Goal: Information Seeking & Learning: Learn about a topic

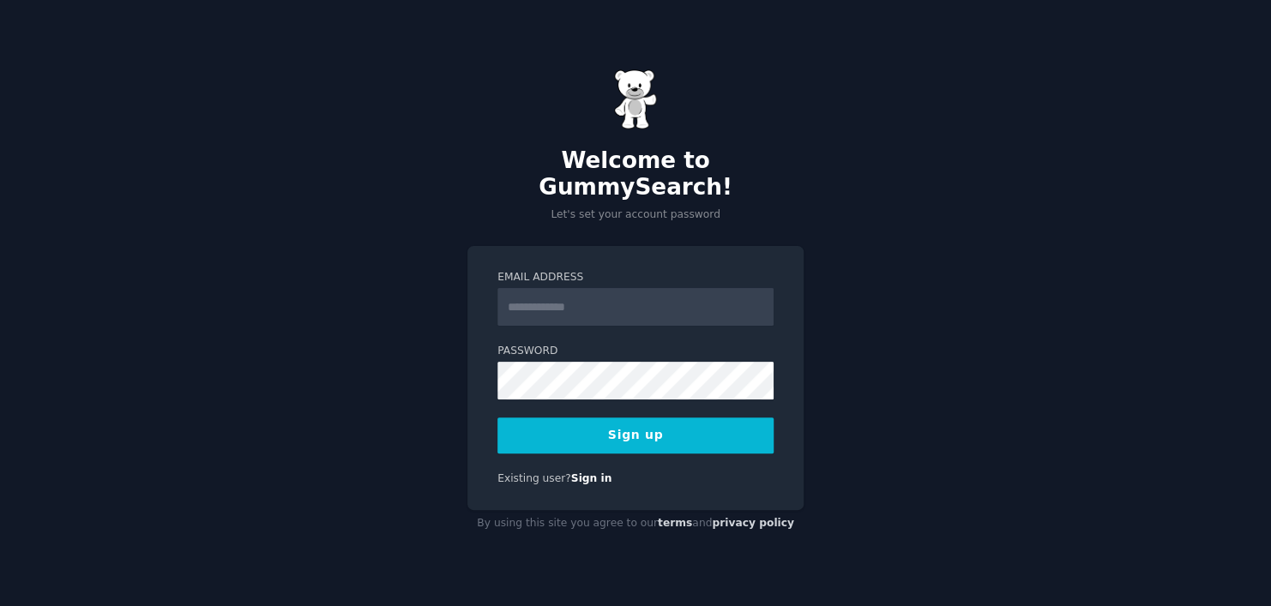
click at [873, 283] on div "Welcome to GummySearch! Let's set your account password Email Address Password …" at bounding box center [635, 303] width 1271 height 606
click at [585, 473] on link "Sign in" at bounding box center [591, 479] width 41 height 12
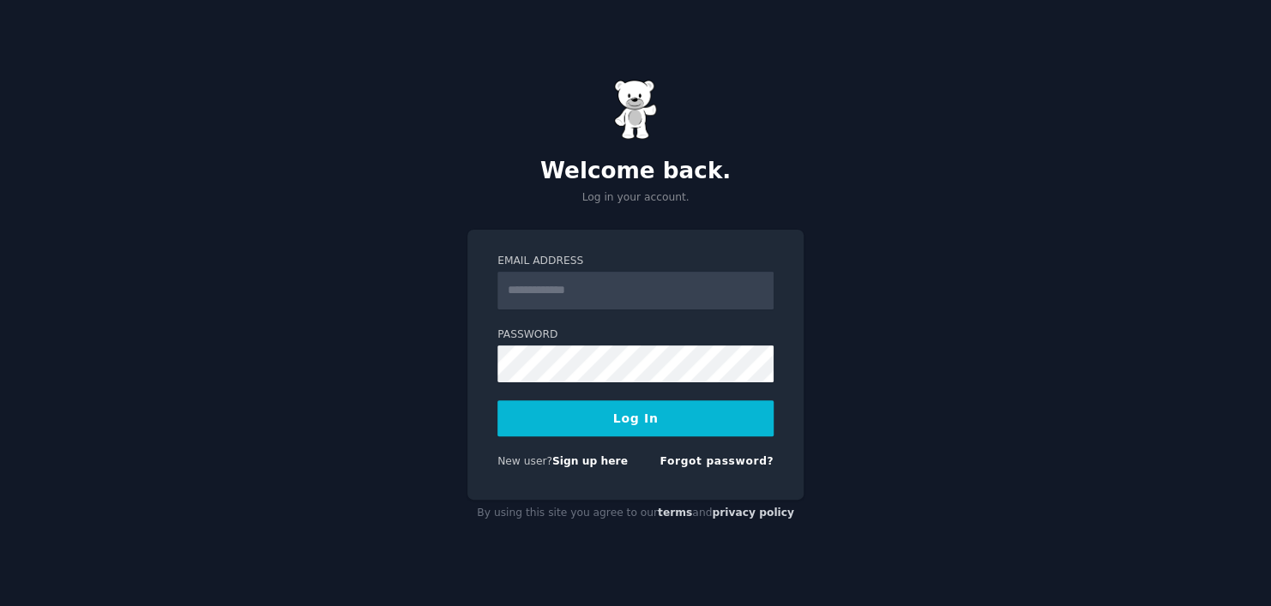
click at [631, 303] on input "Email Address" at bounding box center [636, 291] width 276 height 38
type input "**********"
click at [588, 462] on link "Sign up here" at bounding box center [589, 462] width 75 height 12
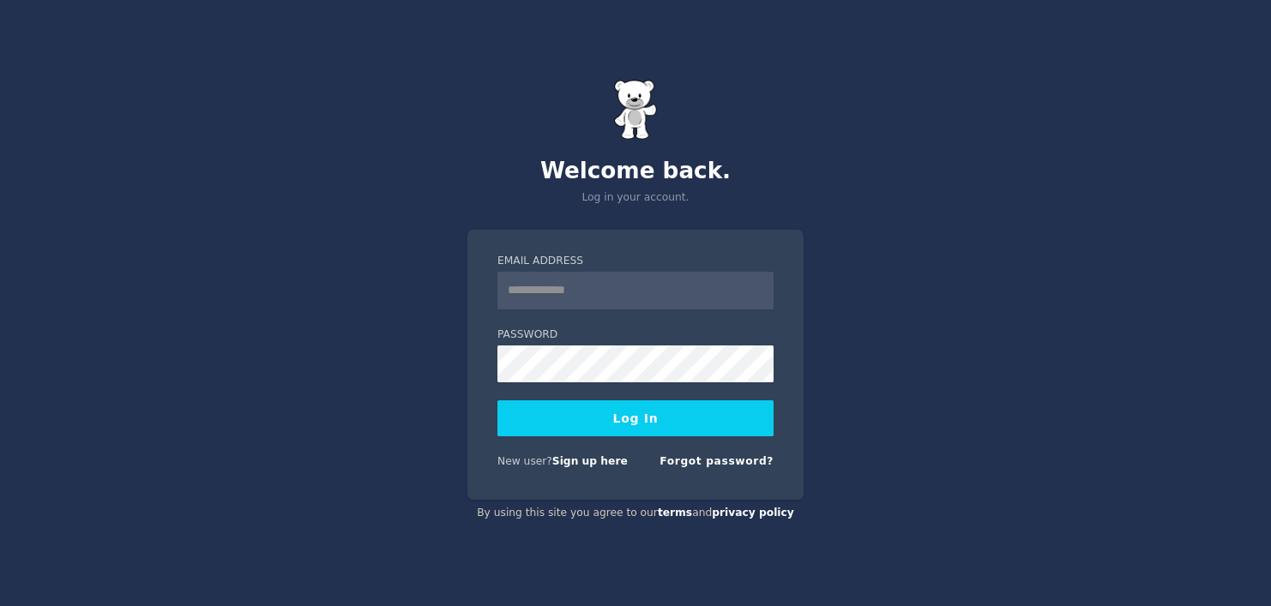
drag, startPoint x: 0, startPoint y: 0, endPoint x: 602, endPoint y: 285, distance: 666.1
click at [602, 285] on input "Email Address" at bounding box center [636, 291] width 276 height 38
type input "**********"
click at [712, 467] on link "Forgot password?" at bounding box center [717, 462] width 114 height 12
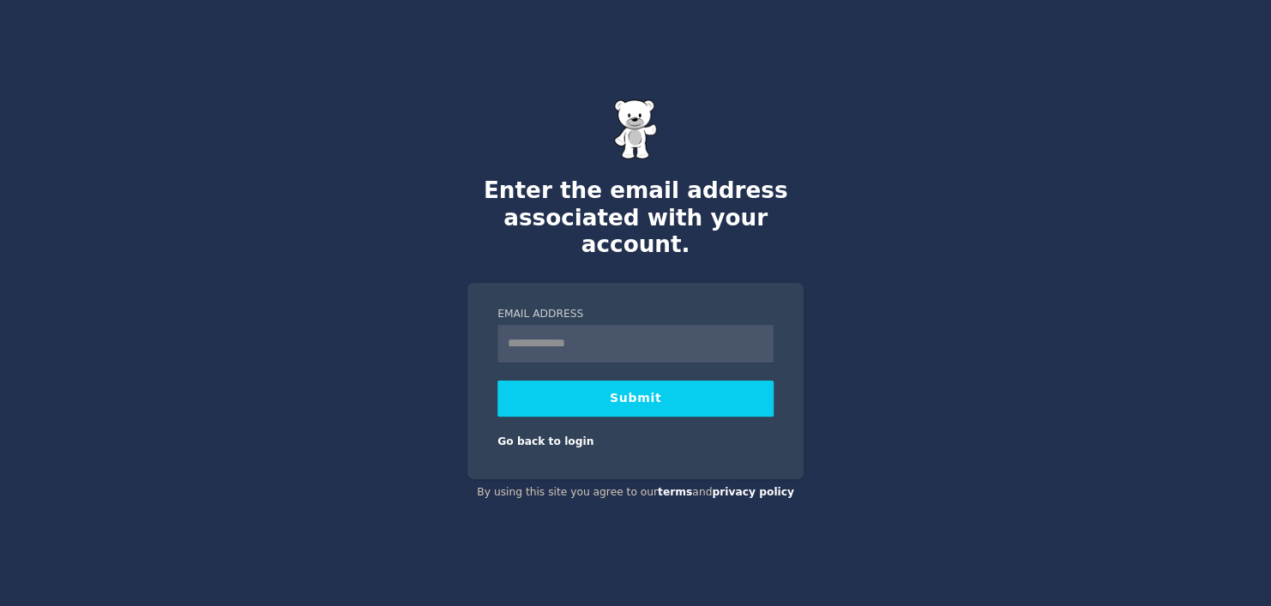
click at [661, 335] on input "Email Address" at bounding box center [636, 344] width 276 height 38
type input "**********"
click at [669, 388] on button "Submit" at bounding box center [636, 399] width 276 height 36
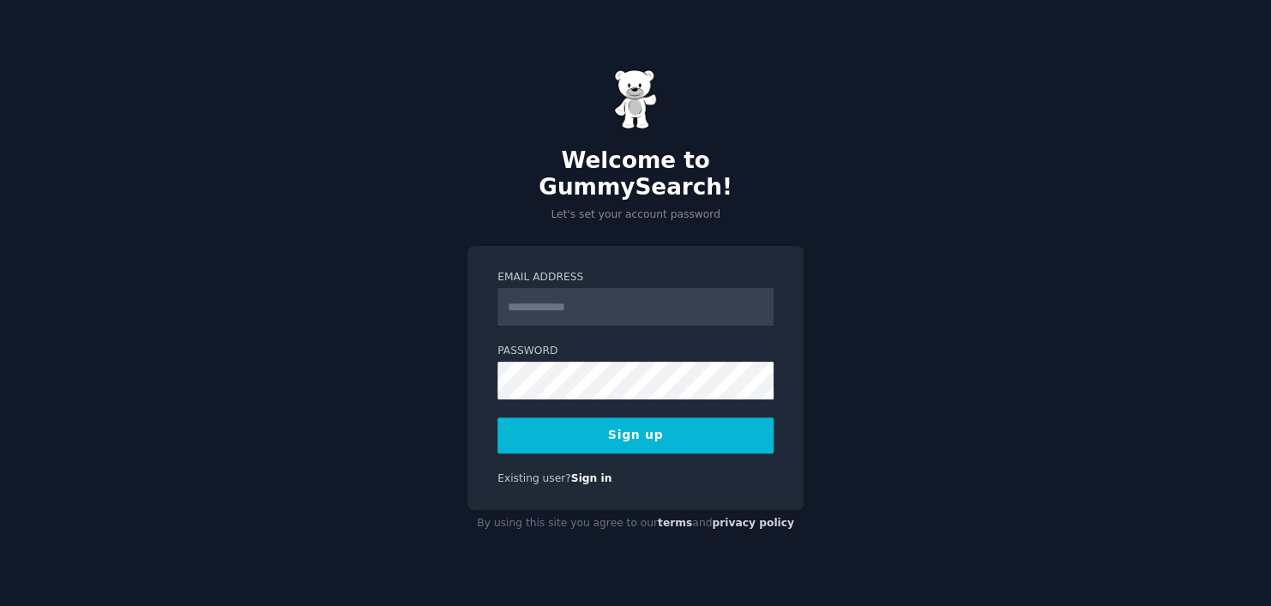
click at [652, 295] on input "Email Address" at bounding box center [636, 307] width 276 height 38
type input "**********"
click at [644, 388] on form "**********" at bounding box center [636, 362] width 276 height 184
click at [661, 424] on button "Sign up" at bounding box center [636, 436] width 276 height 36
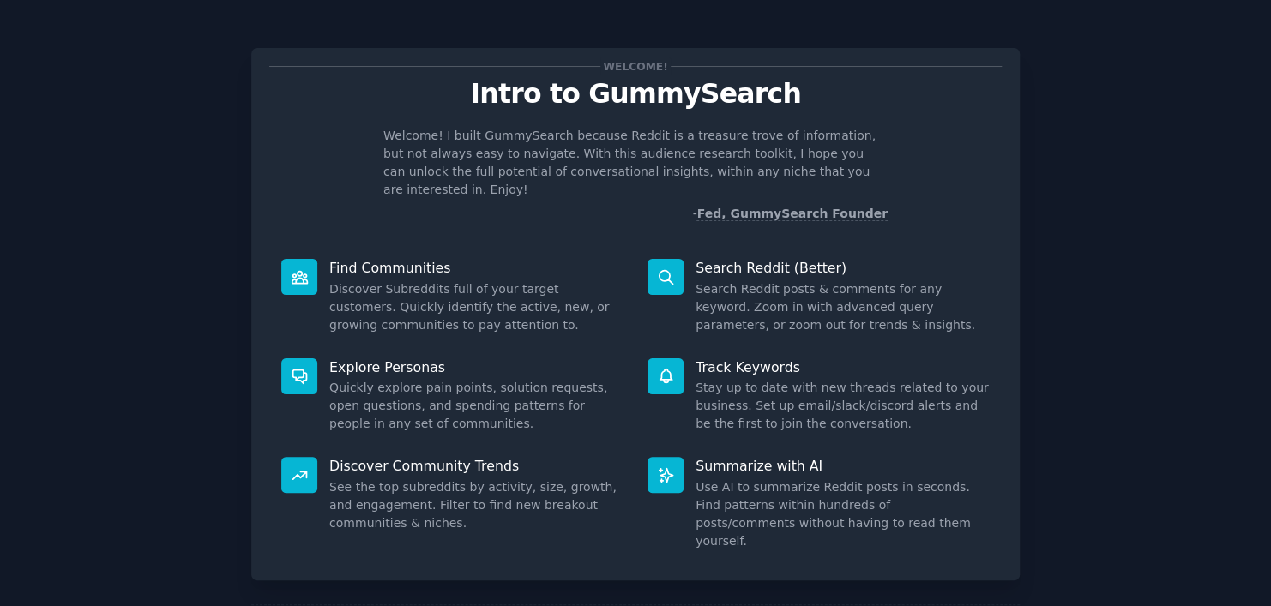
click at [625, 179] on p "Welcome! I built GummySearch because Reddit is a treasure trove of information,…" at bounding box center [635, 163] width 504 height 72
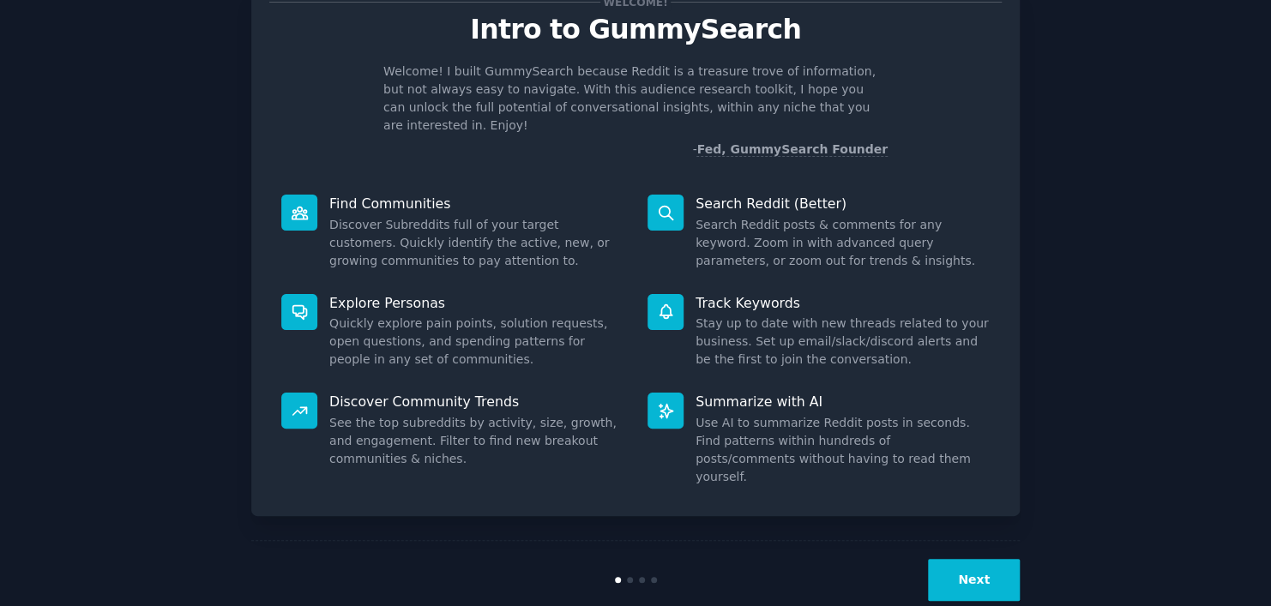
click at [980, 559] on button "Next" at bounding box center [974, 580] width 92 height 42
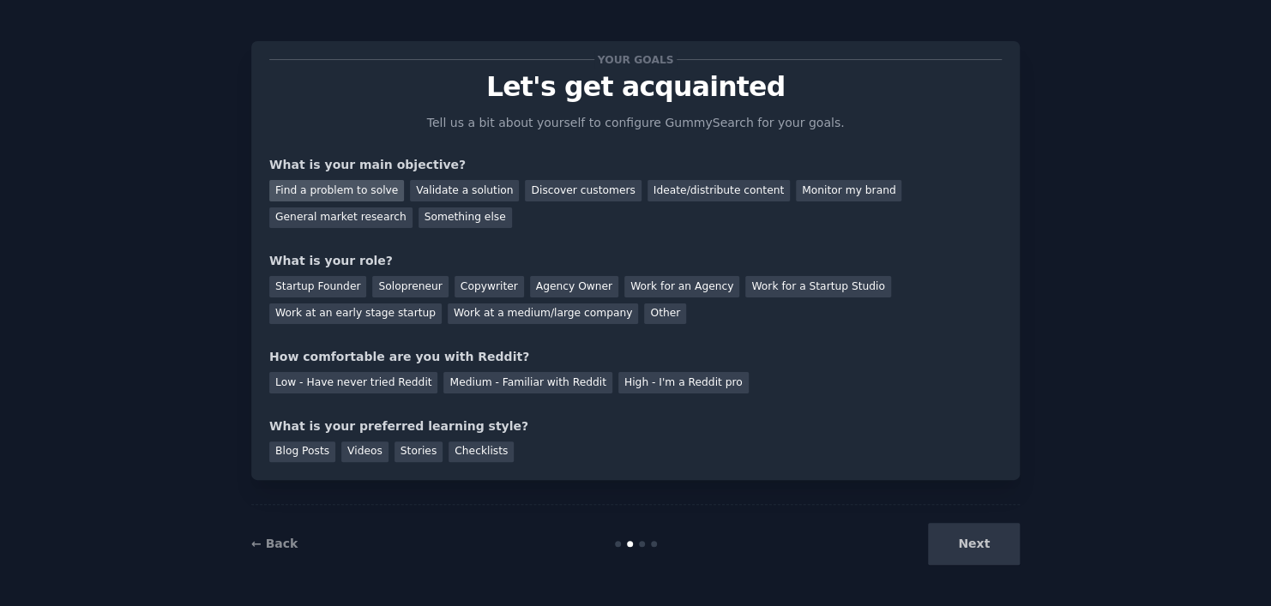
click at [371, 192] on div "Find a problem to solve" at bounding box center [336, 190] width 135 height 21
click at [399, 288] on div "Solopreneur" at bounding box center [409, 286] width 75 height 21
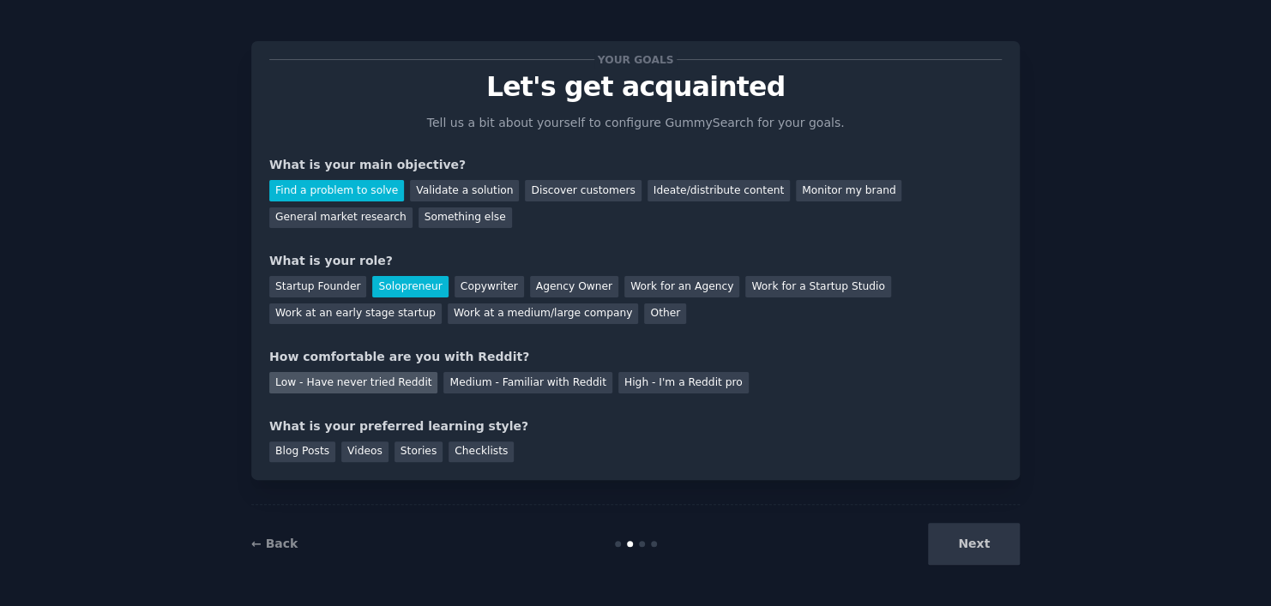
click at [368, 383] on div "Low - Have never tried Reddit" at bounding box center [353, 382] width 168 height 21
click at [307, 454] on div "Blog Posts" at bounding box center [302, 452] width 66 height 21
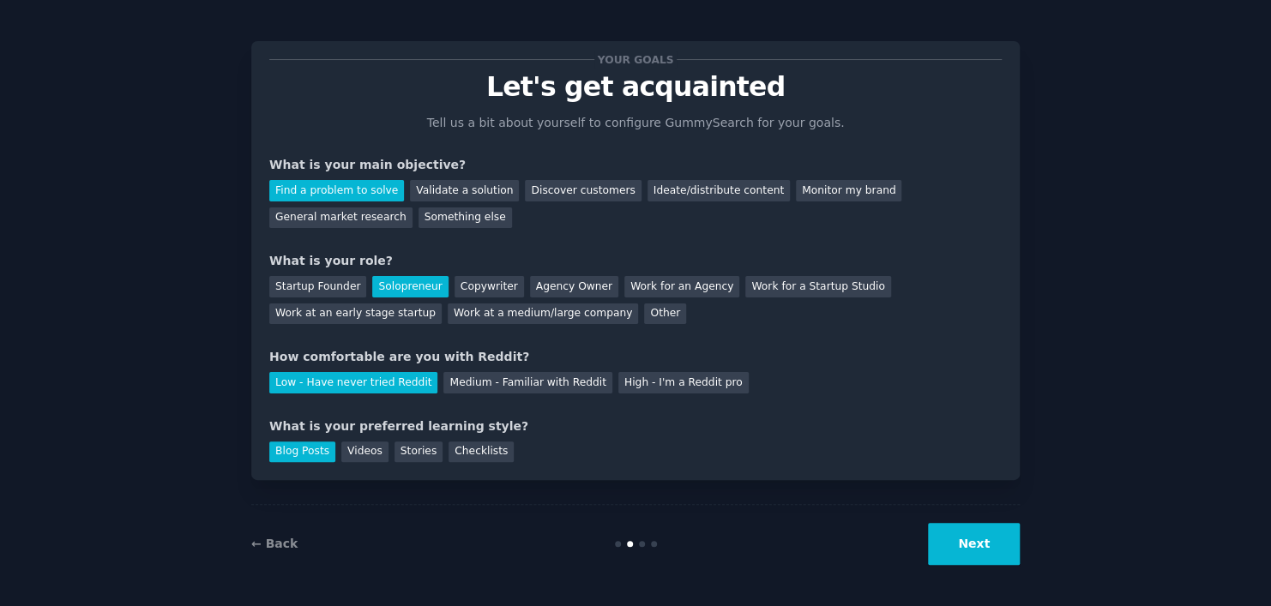
click at [973, 541] on button "Next" at bounding box center [974, 544] width 92 height 42
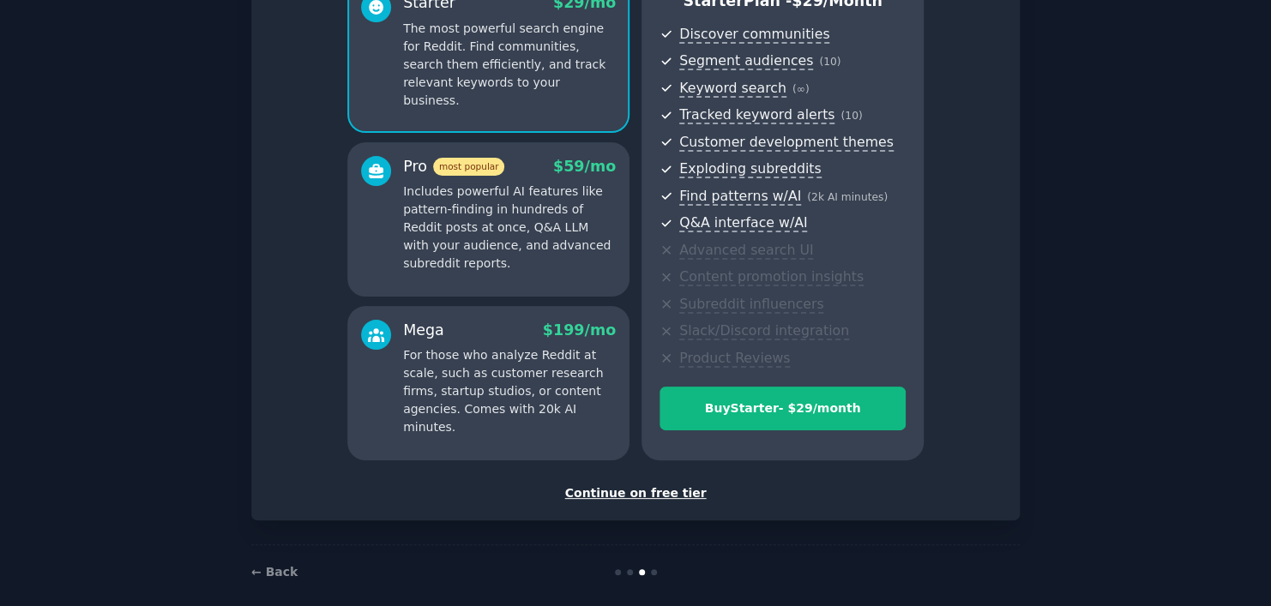
scroll to position [190, 0]
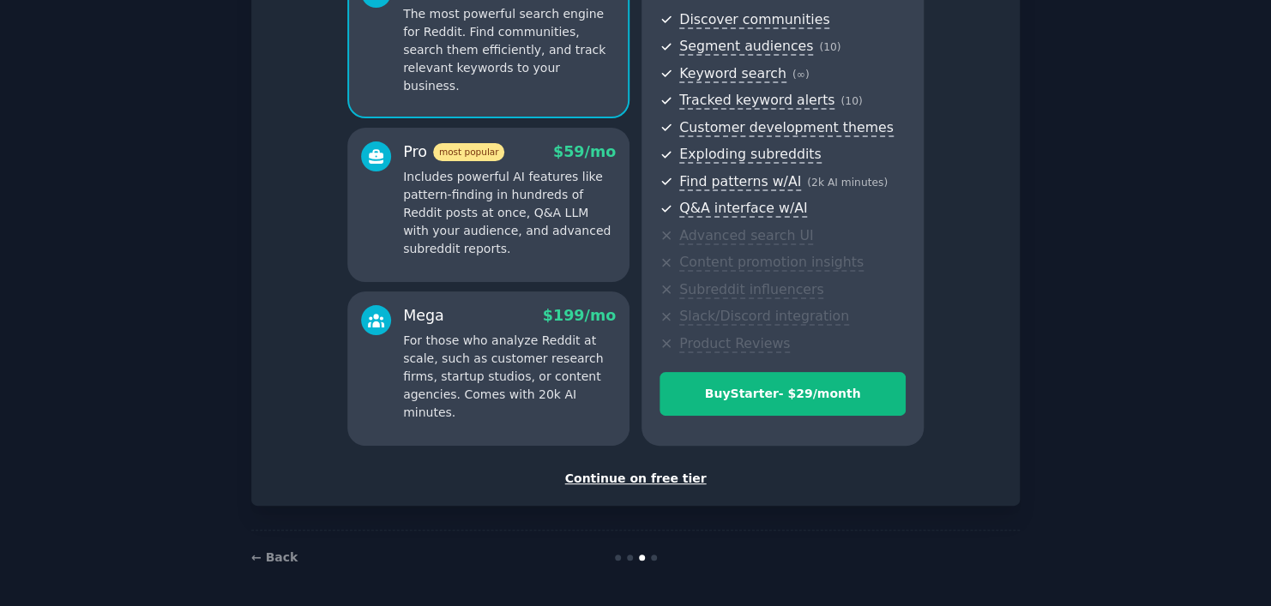
click at [632, 477] on div "Continue on free tier" at bounding box center [635, 479] width 733 height 18
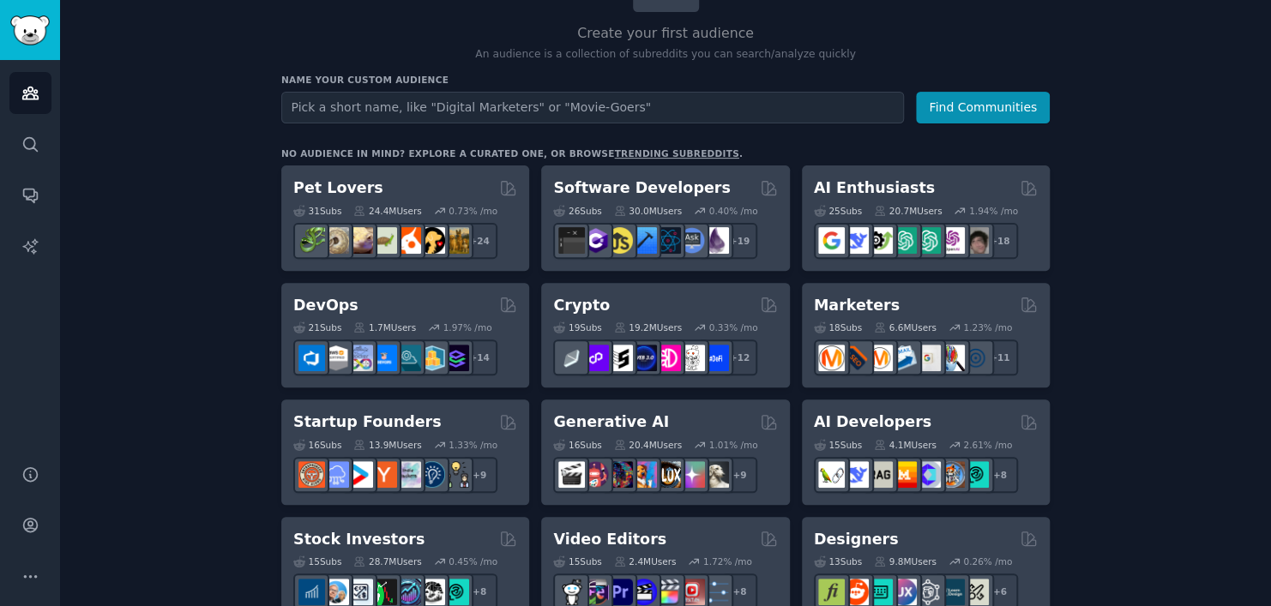
scroll to position [162, 0]
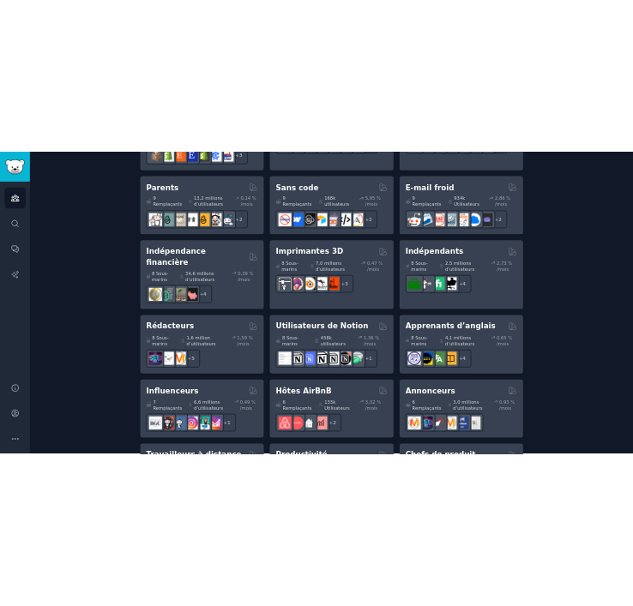
scroll to position [1228, 0]
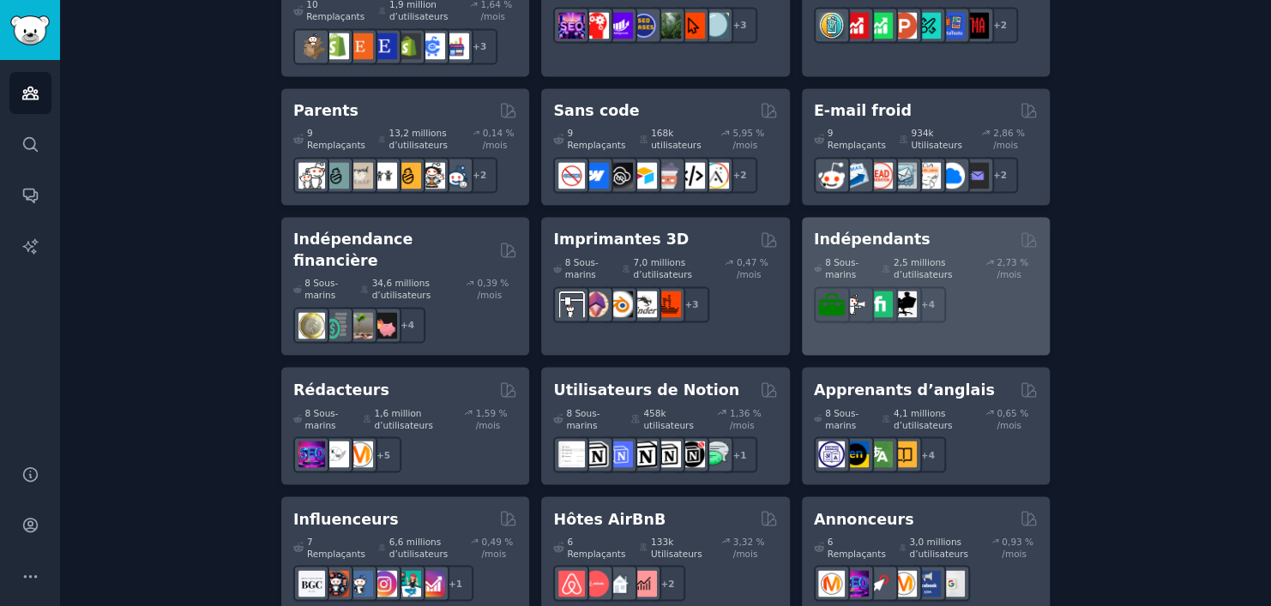
click at [955, 229] on div "Indépendants" at bounding box center [926, 239] width 224 height 21
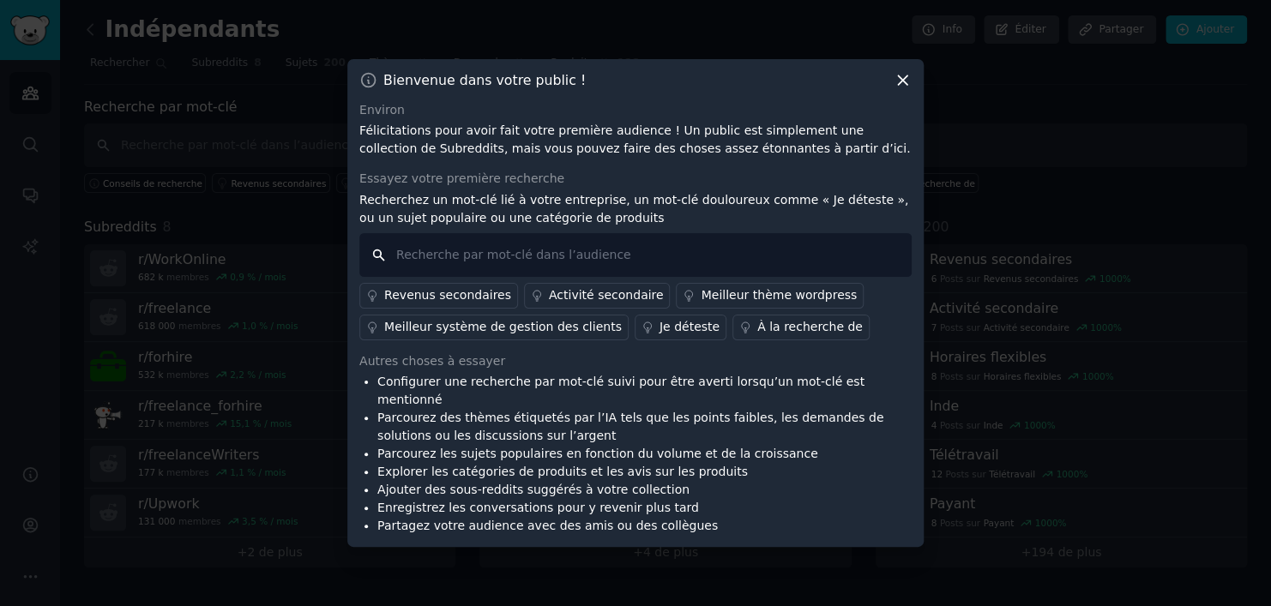
click at [660, 247] on input "text" at bounding box center [635, 255] width 552 height 44
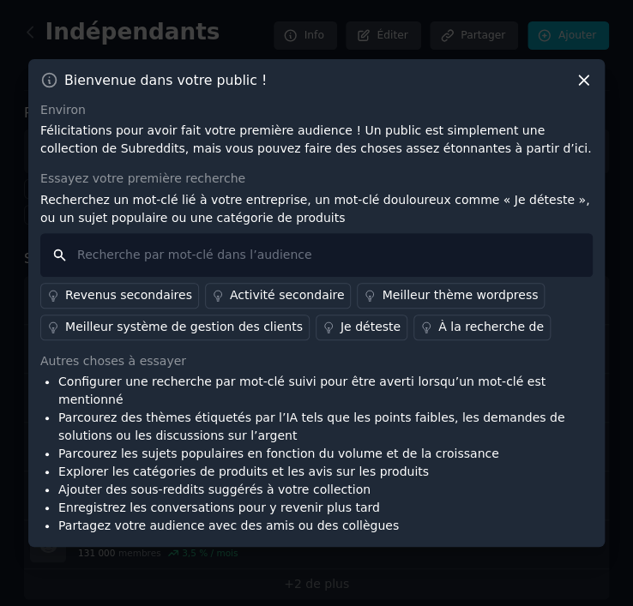
click at [491, 268] on input "text" at bounding box center [316, 255] width 552 height 44
paste input "meeting scheduler"
type input "meeting scheduler"
click at [438, 336] on div "À la recherche de" at bounding box center [491, 327] width 106 height 18
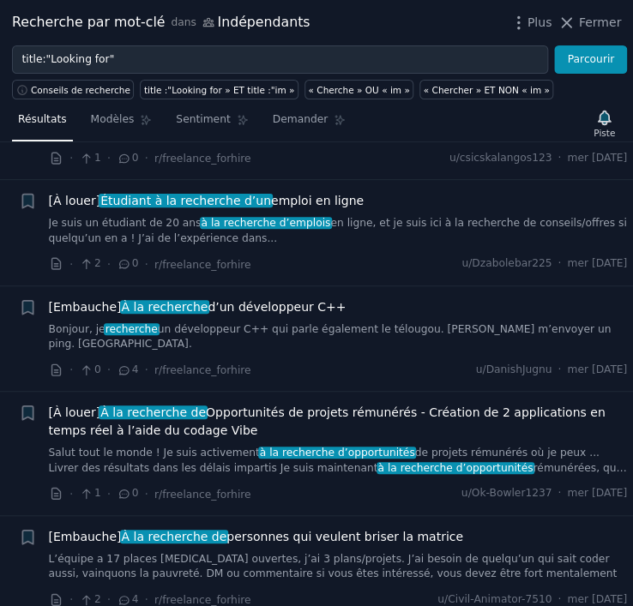
scroll to position [2272, 0]
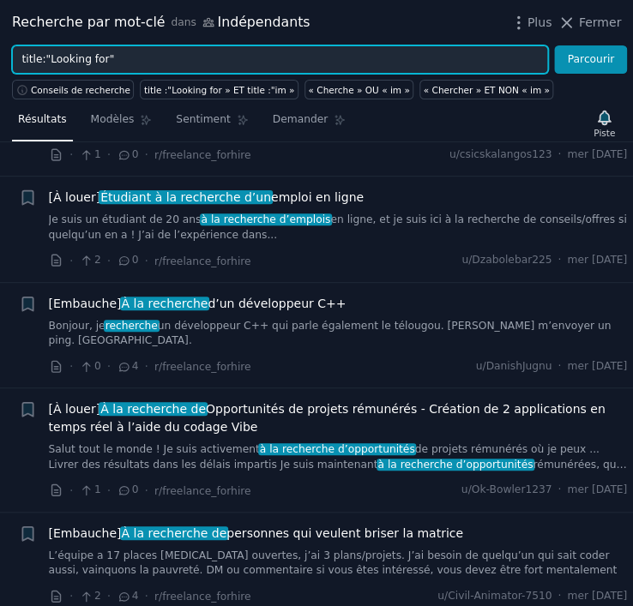
click at [100, 57] on input "title:"Looking for"" at bounding box center [280, 59] width 536 height 29
click at [554, 45] on button "Parcourir" at bounding box center [590, 59] width 73 height 29
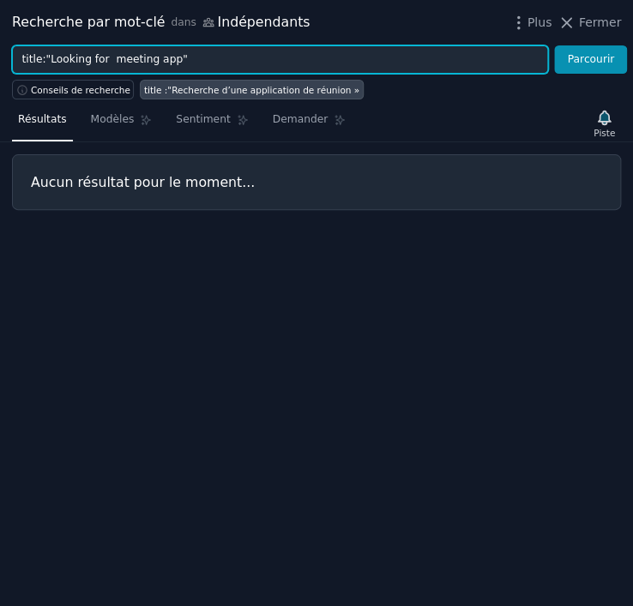
click at [100, 55] on input "title:"Looking for meeting app"" at bounding box center [280, 59] width 536 height 29
click at [554, 45] on button "Parcourir" at bounding box center [590, 59] width 73 height 29
drag, startPoint x: 101, startPoint y: 59, endPoint x: 161, endPoint y: 62, distance: 60.1
click at [161, 62] on input "title:"Looking for meeting app"" at bounding box center [280, 59] width 536 height 29
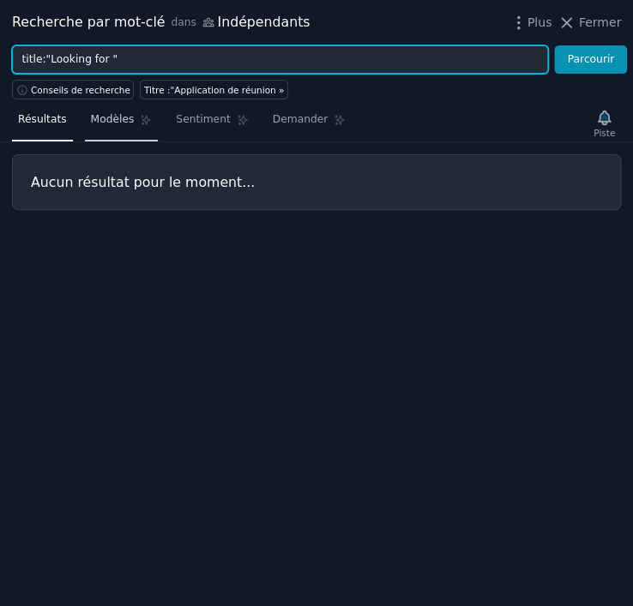
type input "title:"Looking for ""
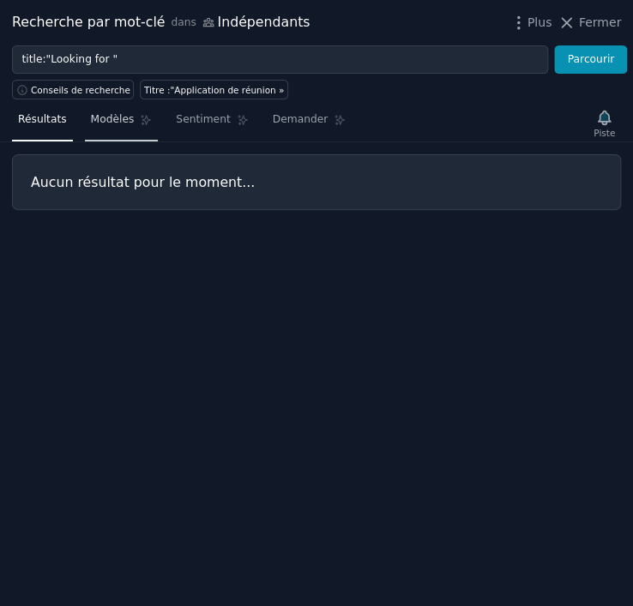
click at [115, 130] on link "Modèles" at bounding box center [122, 123] width 74 height 35
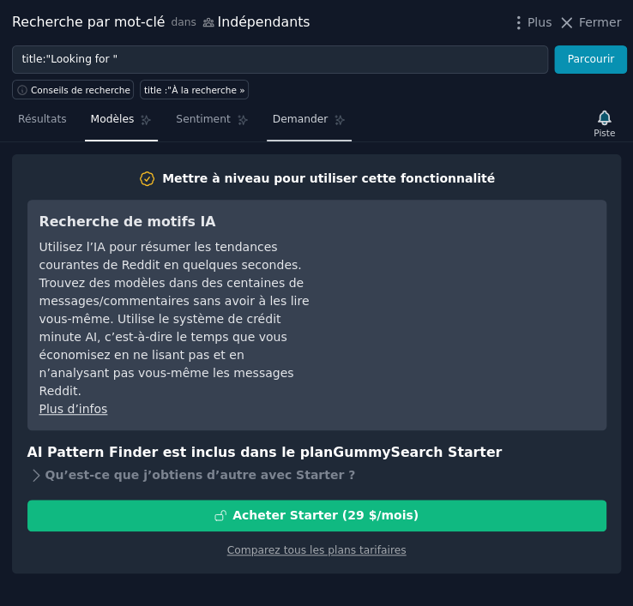
click at [292, 118] on span "Demander" at bounding box center [301, 119] width 56 height 15
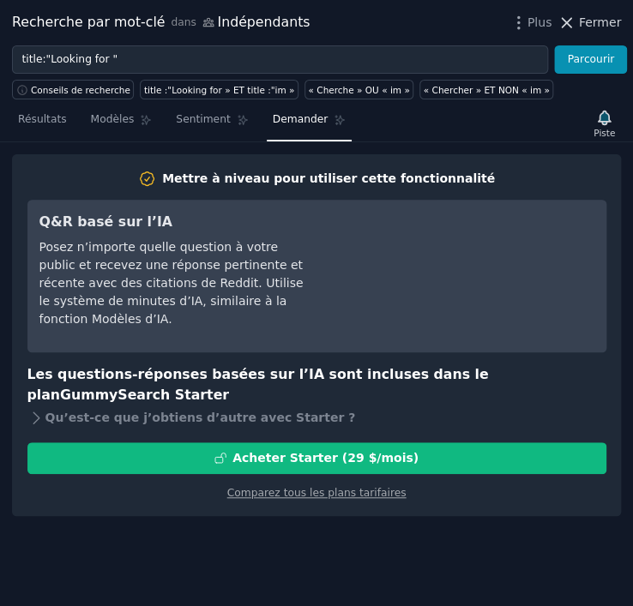
drag, startPoint x: 581, startPoint y: 8, endPoint x: 564, endPoint y: 24, distance: 23.7
click at [564, 24] on icon at bounding box center [567, 23] width 18 height 18
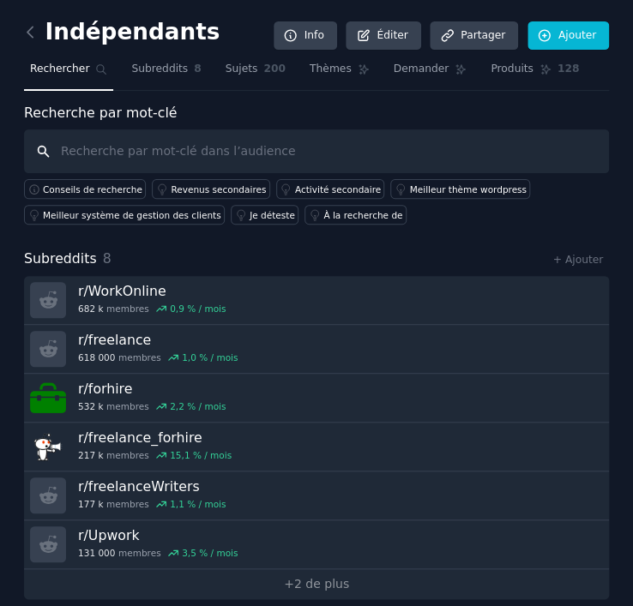
click at [244, 140] on input "text" at bounding box center [316, 152] width 585 height 44
paste input "meeting scheduler"
type input "meeting scheduler"
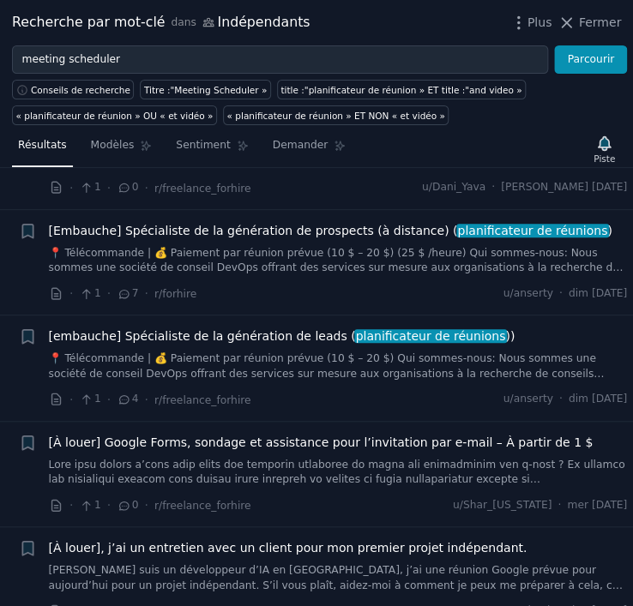
scroll to position [235, 0]
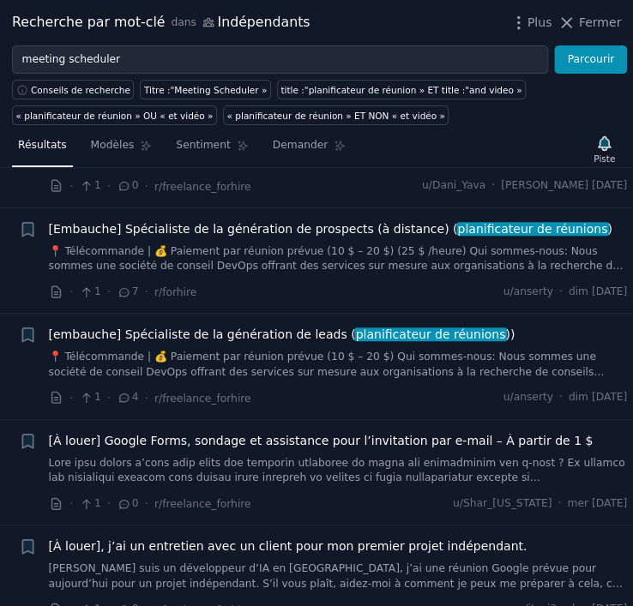
click at [414, 268] on link "📍 Télécommande | 💰 Paiement par réunion prévue (10 $ – 20 $) (25 $ /heure) Qui …" at bounding box center [338, 259] width 579 height 30
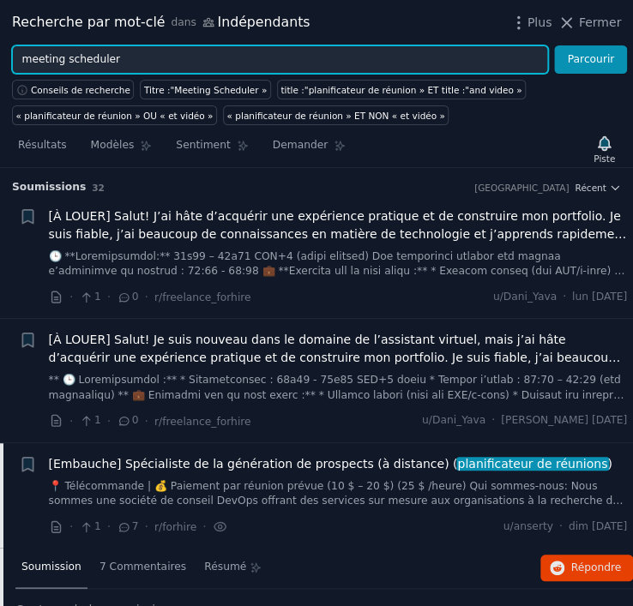
paste input "distraction block"
click at [554, 45] on button "Parcourir" at bounding box center [590, 59] width 73 height 29
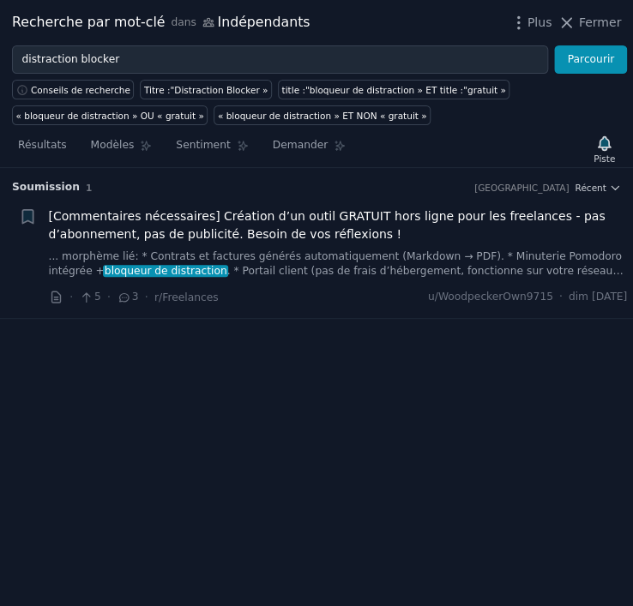
click at [391, 266] on link "... morphème lié: * Contrats et factures générés automatiquement (Markdown → PD…" at bounding box center [338, 265] width 579 height 30
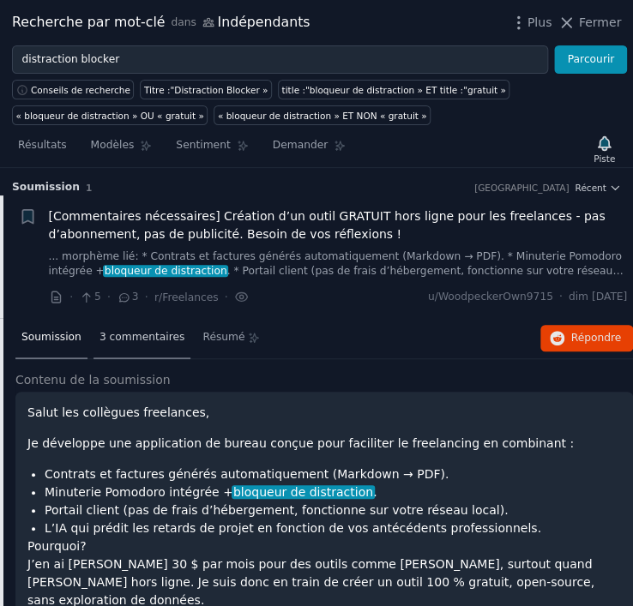
click at [110, 333] on font "3 commentaires" at bounding box center [142, 337] width 85 height 12
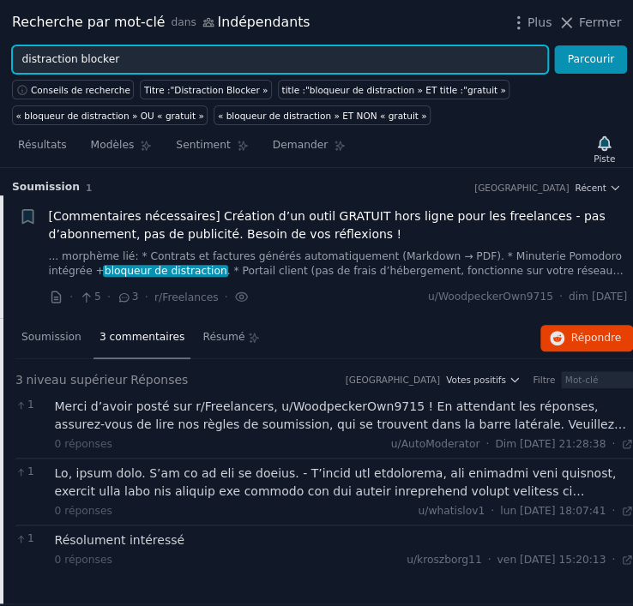
click at [521, 53] on input "distraction blocker" at bounding box center [280, 59] width 536 height 29
click at [554, 45] on button "Parcourir" at bounding box center [590, 59] width 73 height 29
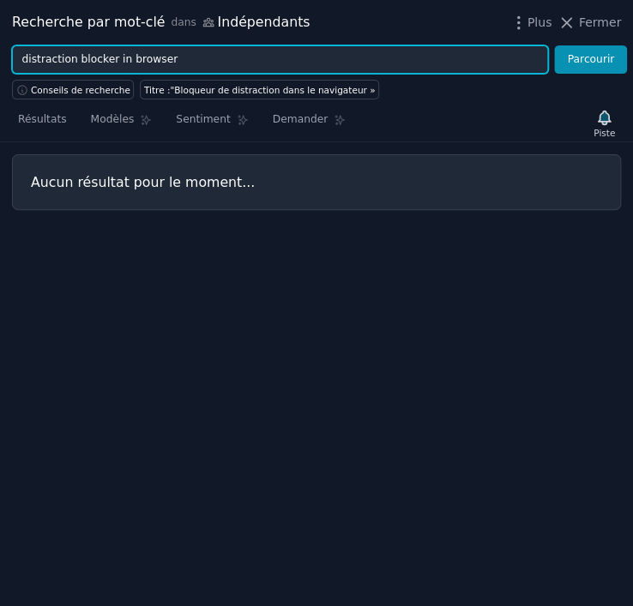
click at [122, 57] on input "distraction blocker in browser" at bounding box center [280, 59] width 536 height 29
paste input "distraction"
click at [554, 45] on button "Parcourir" at bounding box center [590, 59] width 73 height 29
click at [62, 62] on input "browser distraction" at bounding box center [280, 59] width 536 height 29
type input "distraction"
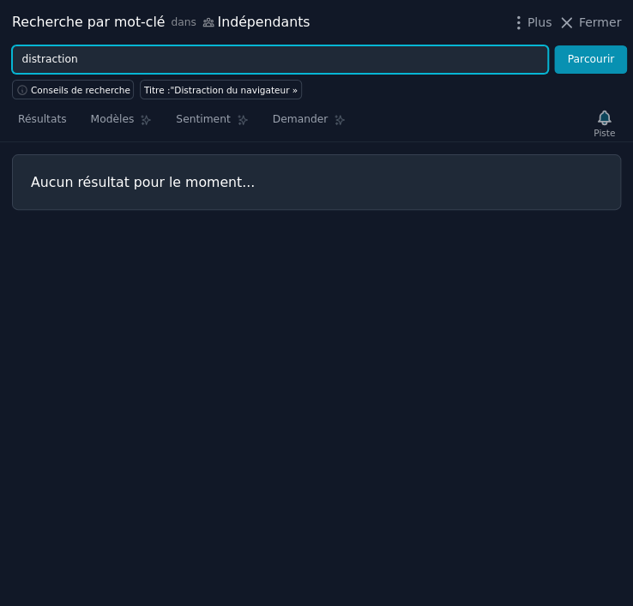
click at [554, 45] on button "Parcourir" at bounding box center [590, 59] width 73 height 29
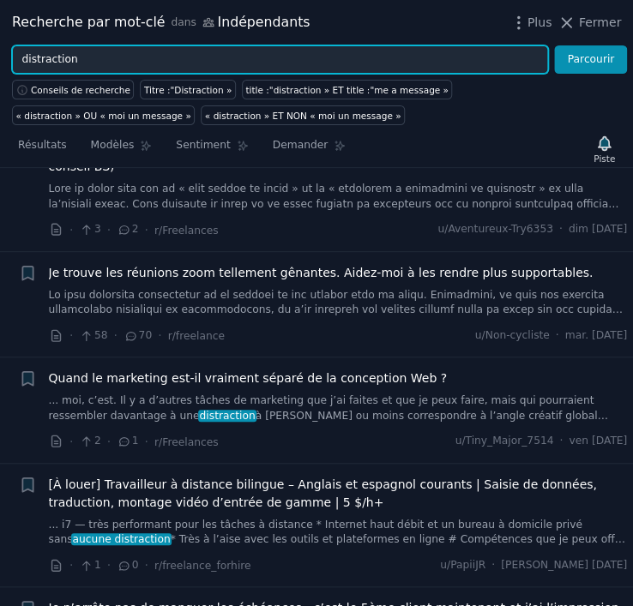
scroll to position [829, 0]
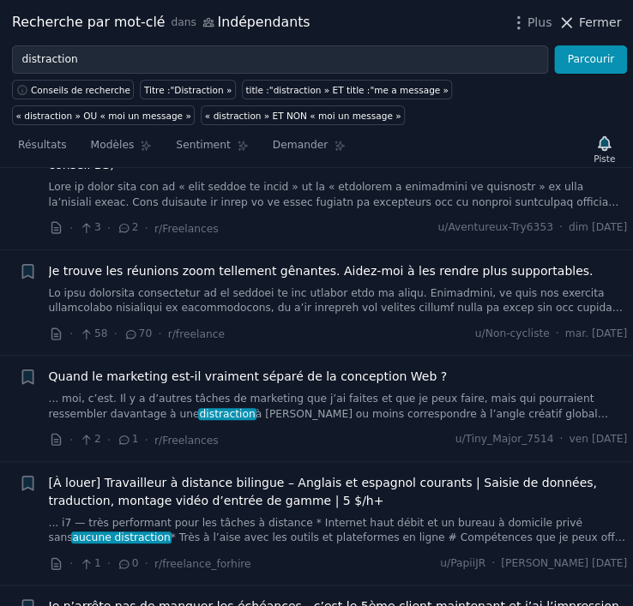
click at [581, 27] on button "Fermer" at bounding box center [589, 23] width 63 height 18
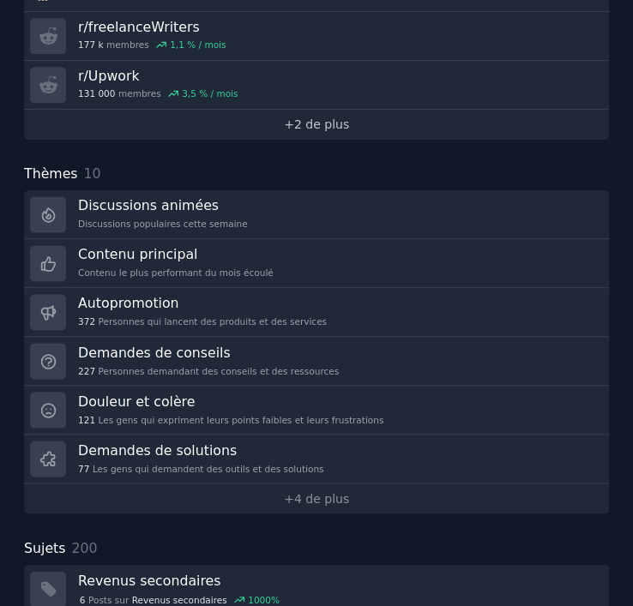
scroll to position [462, 0]
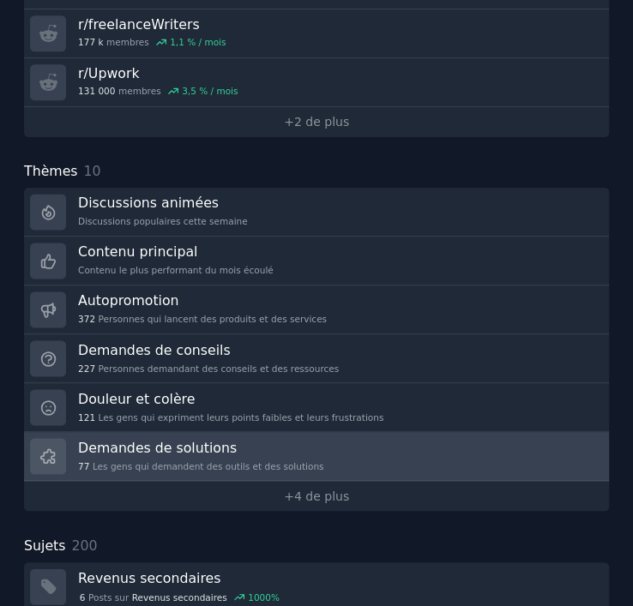
click at [326, 451] on link "Demandes de solutions 77 [PERSON_NAME] qui demandent des outils et des solutions" at bounding box center [316, 456] width 585 height 49
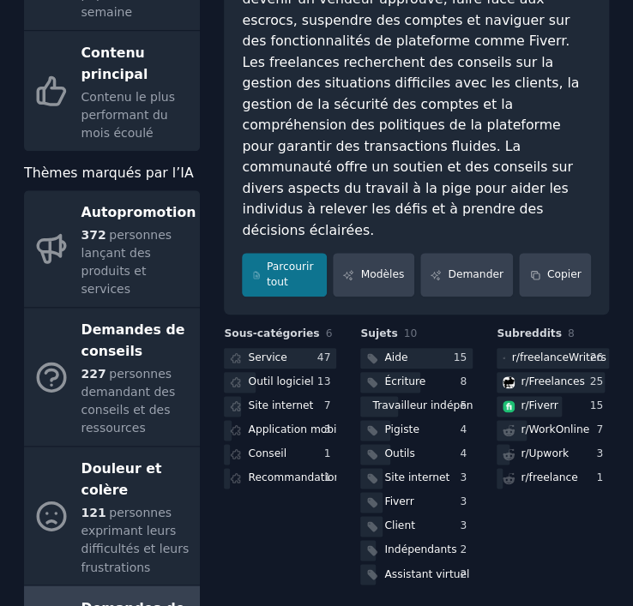
scroll to position [240, 0]
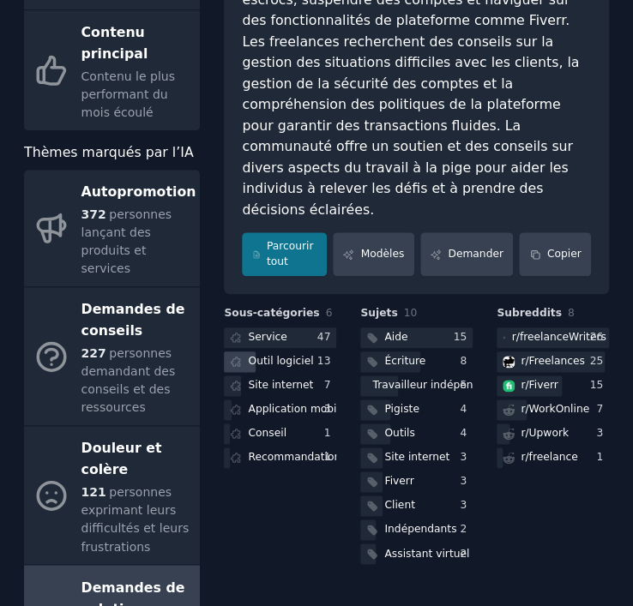
click at [293, 355] on font "Outil logiciel" at bounding box center [280, 361] width 65 height 12
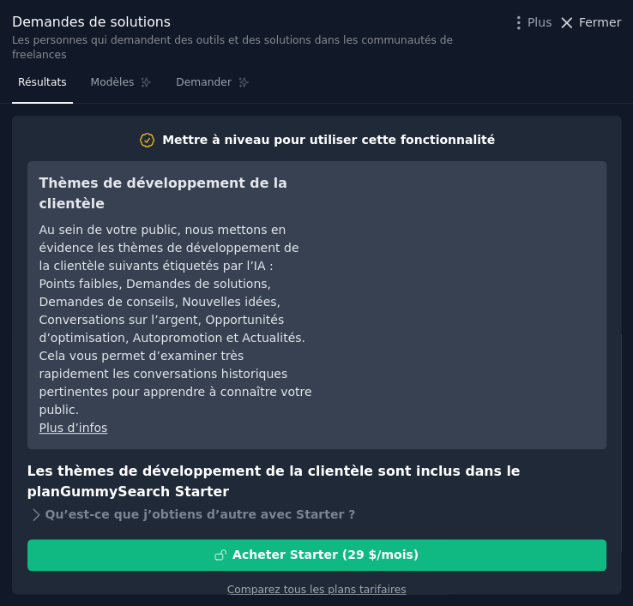
click at [574, 16] on icon at bounding box center [567, 23] width 18 height 18
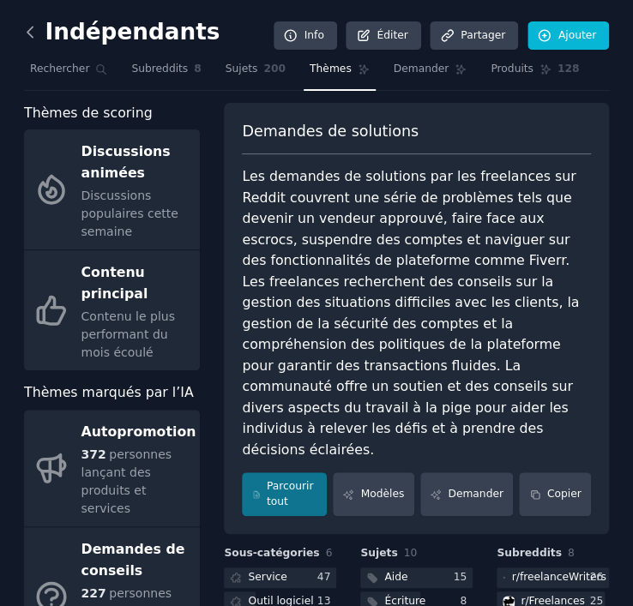
click at [32, 27] on icon at bounding box center [29, 32] width 5 height 10
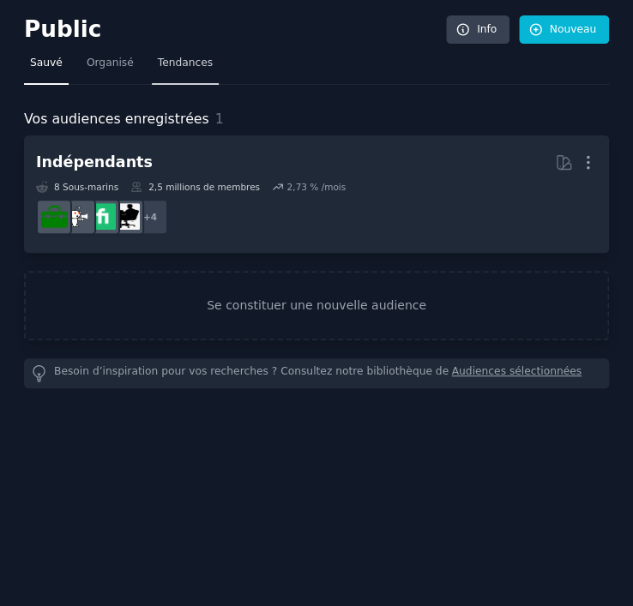
click at [184, 65] on span "Tendances" at bounding box center [185, 63] width 55 height 15
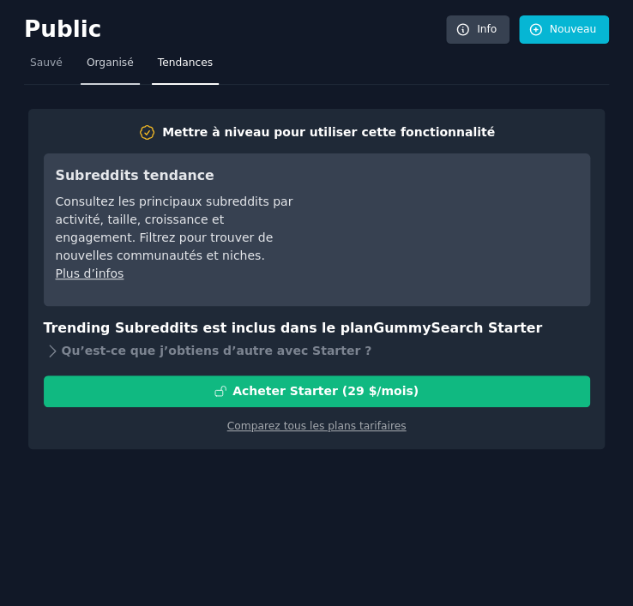
click at [122, 65] on span "Organisé" at bounding box center [110, 63] width 47 height 15
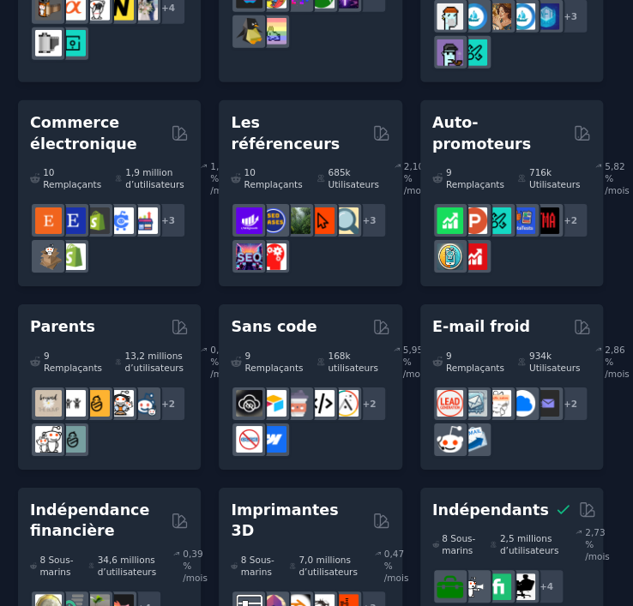
scroll to position [1238, 6]
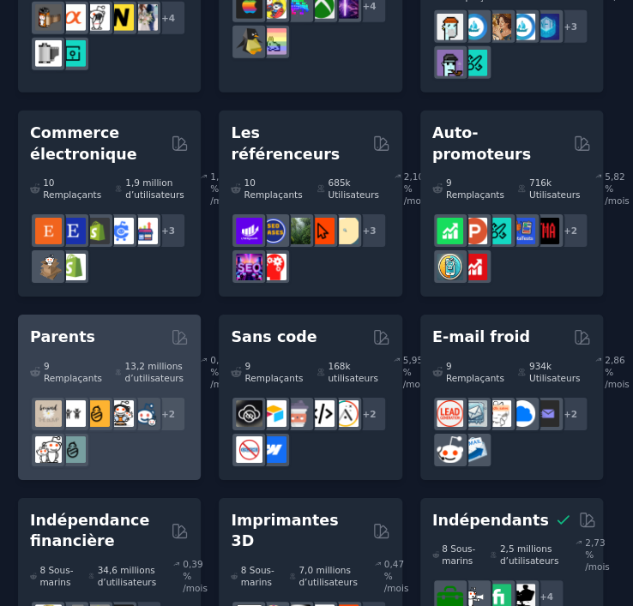
click at [114, 327] on div "Parents" at bounding box center [109, 337] width 159 height 21
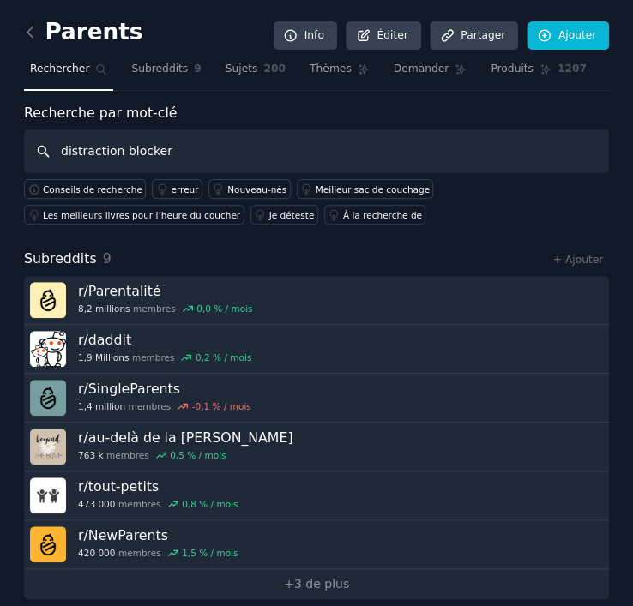
type input "distraction blocker"
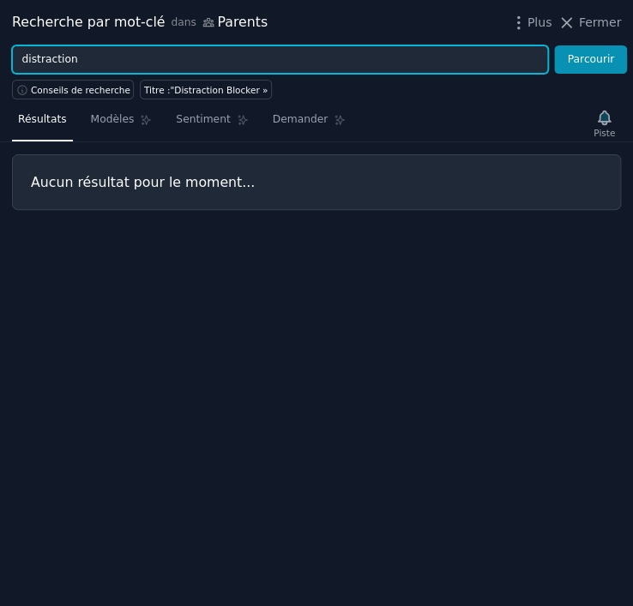
type input "distraction"
click at [554, 45] on button "Parcourir" at bounding box center [590, 59] width 73 height 29
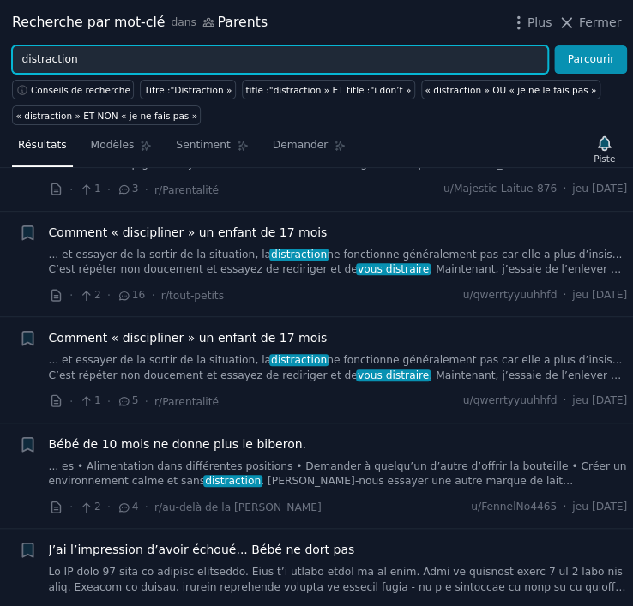
scroll to position [866, 0]
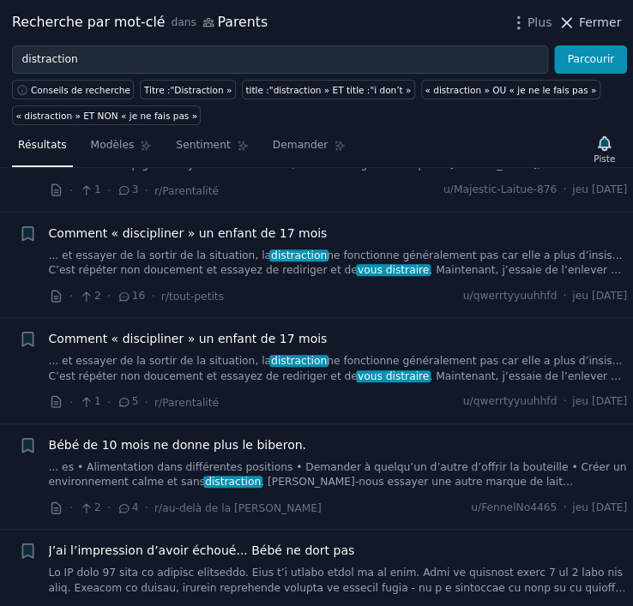
click at [611, 29] on span "Fermer" at bounding box center [600, 23] width 42 height 18
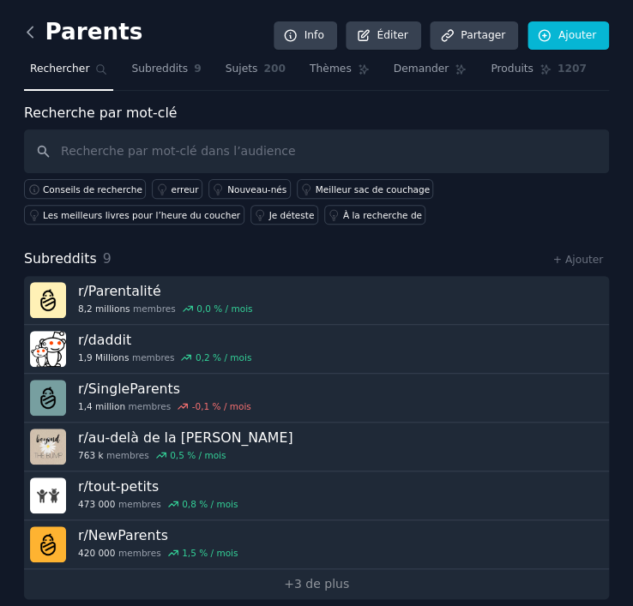
click at [33, 25] on icon at bounding box center [30, 32] width 18 height 18
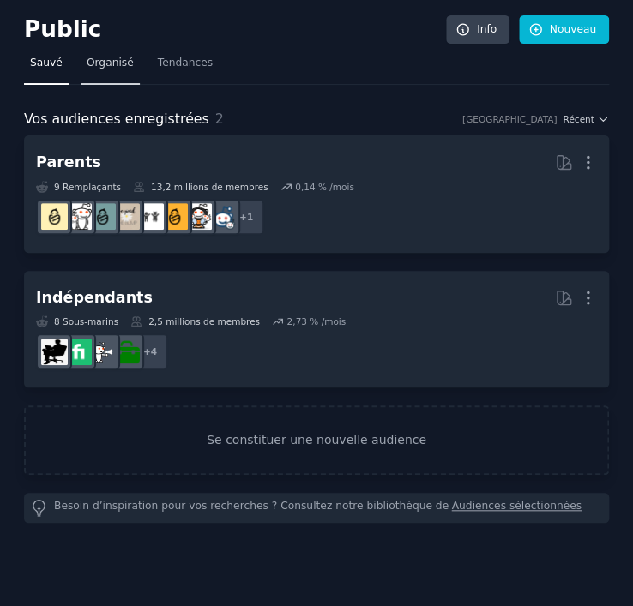
click at [114, 62] on span "Organisé" at bounding box center [110, 63] width 47 height 15
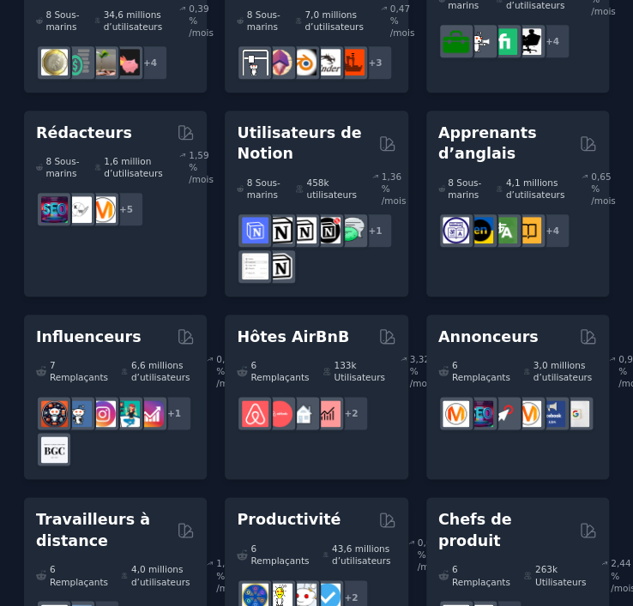
scroll to position [2047, 0]
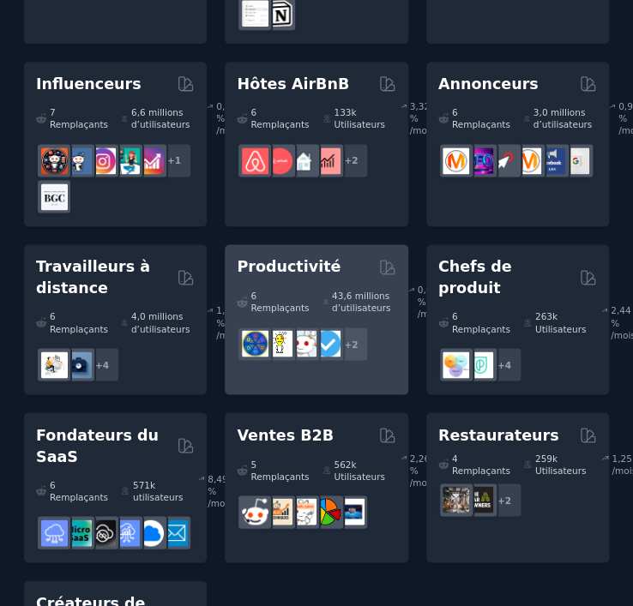
click at [289, 256] on h2 "Productivité" at bounding box center [289, 266] width 104 height 21
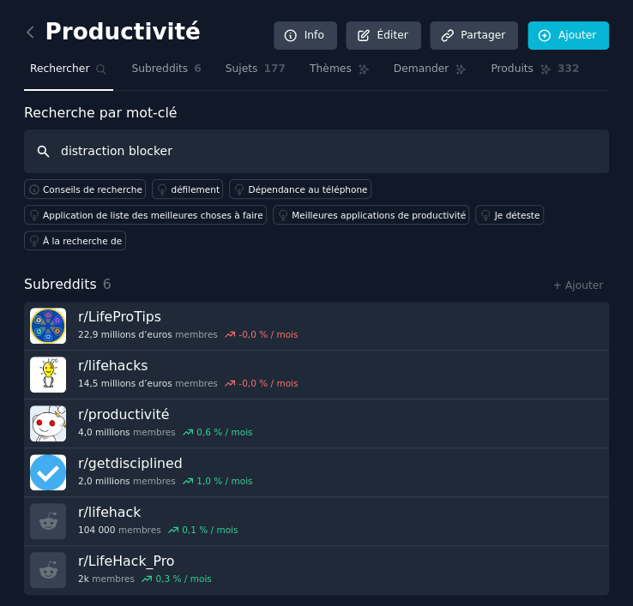
type input "distraction blocker"
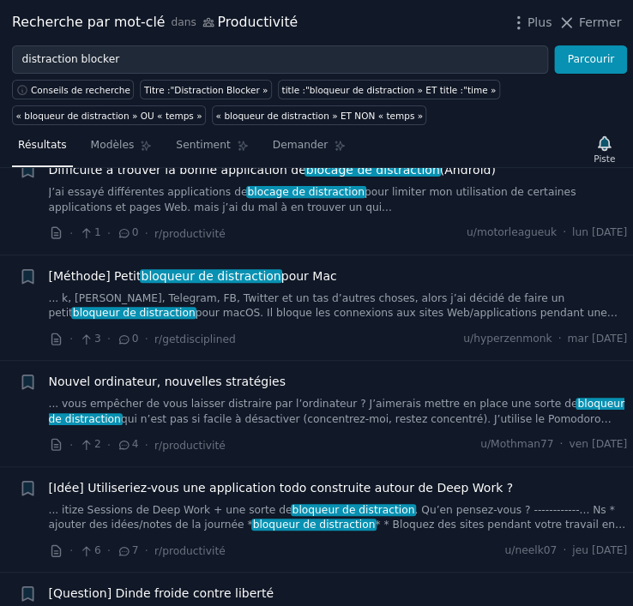
scroll to position [2291, 0]
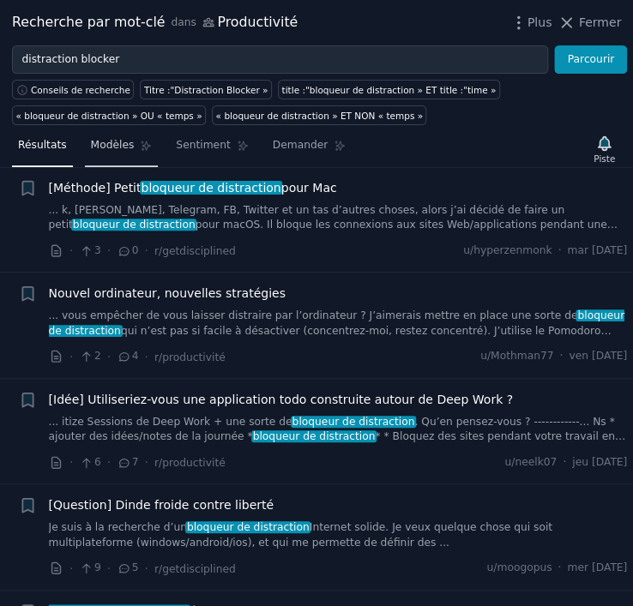
click at [111, 138] on span "Modèles" at bounding box center [113, 145] width 44 height 15
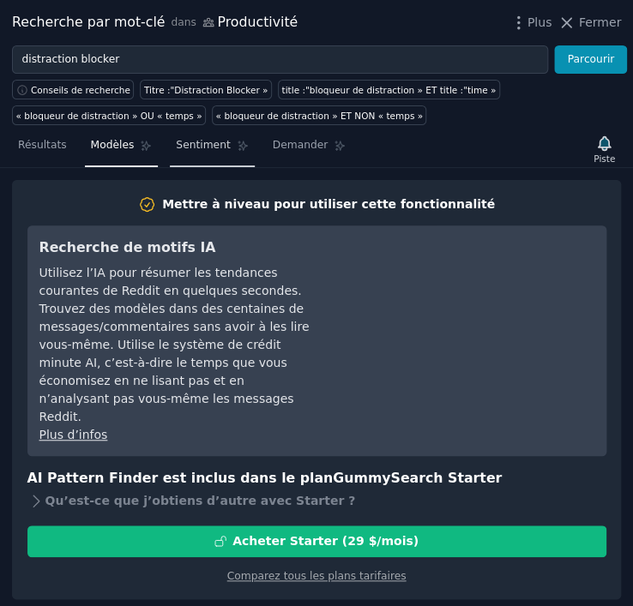
click at [176, 142] on span "Sentiment" at bounding box center [203, 145] width 54 height 15
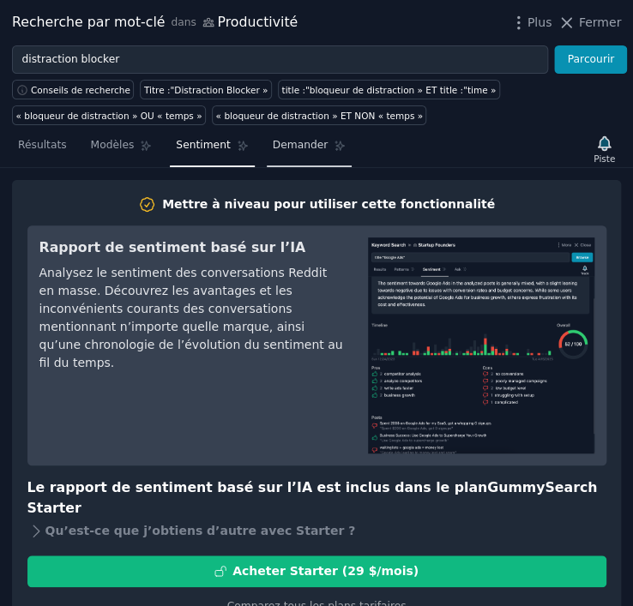
click at [283, 148] on span "Demander" at bounding box center [301, 145] width 56 height 15
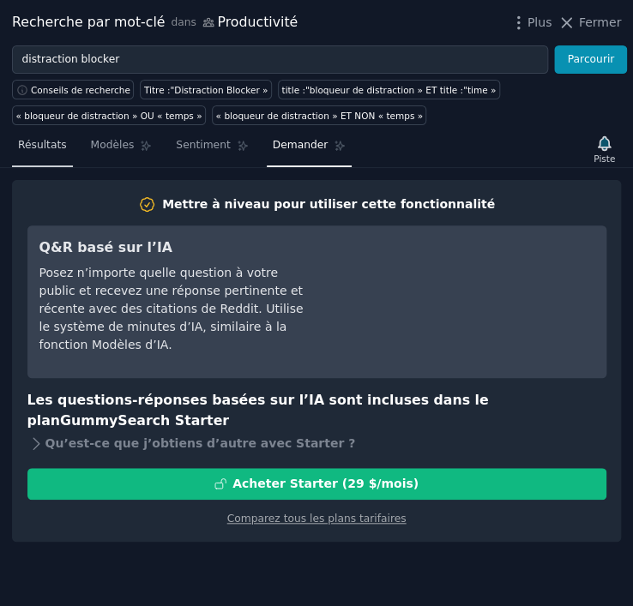
click at [49, 138] on span "Résultats" at bounding box center [42, 145] width 49 height 15
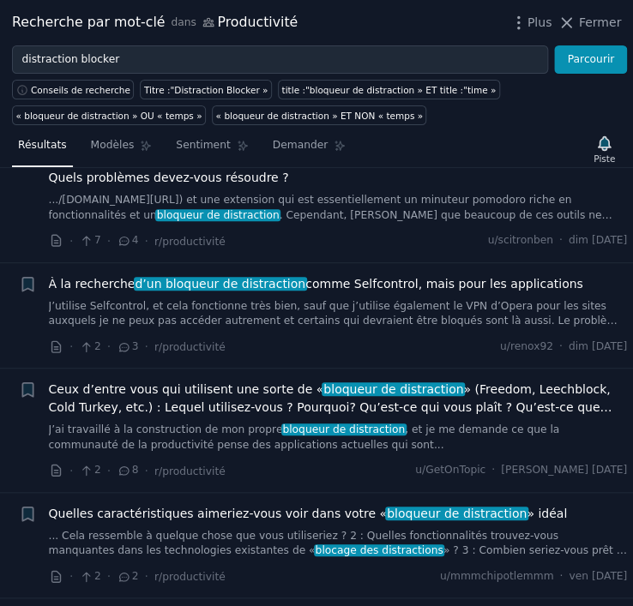
scroll to position [2291, 0]
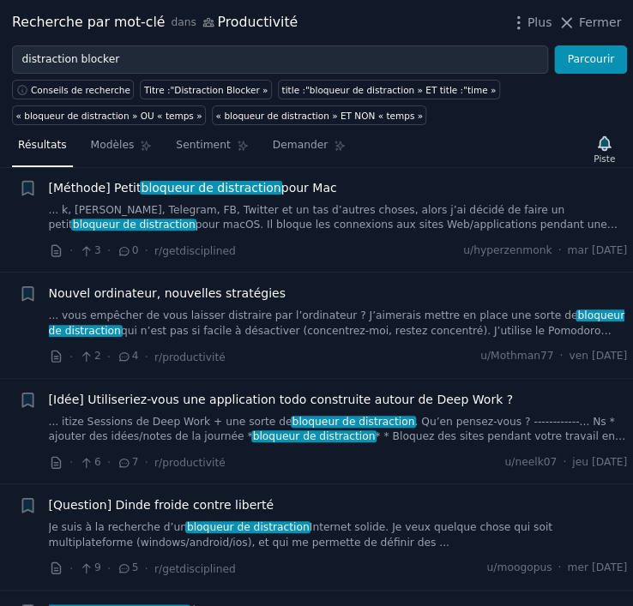
click at [409, 415] on link "... itize Sessions de Deep Work + une sorte de bloqueur de distraction . Qu’en …" at bounding box center [338, 430] width 579 height 30
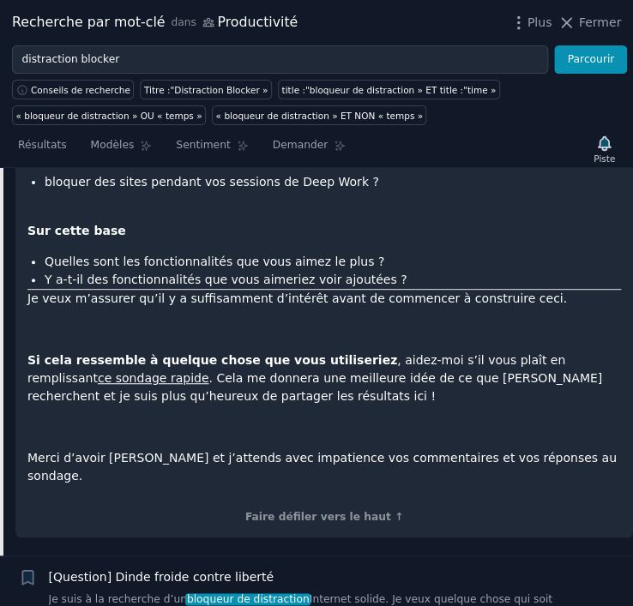
scroll to position [3119, 0]
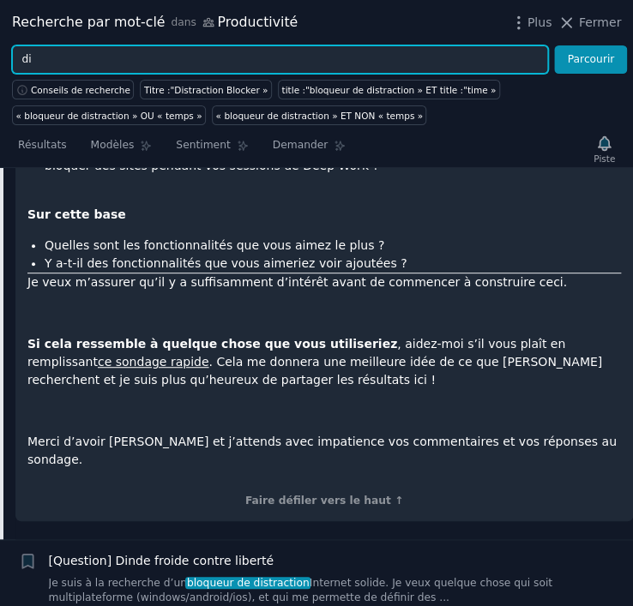
type input "d"
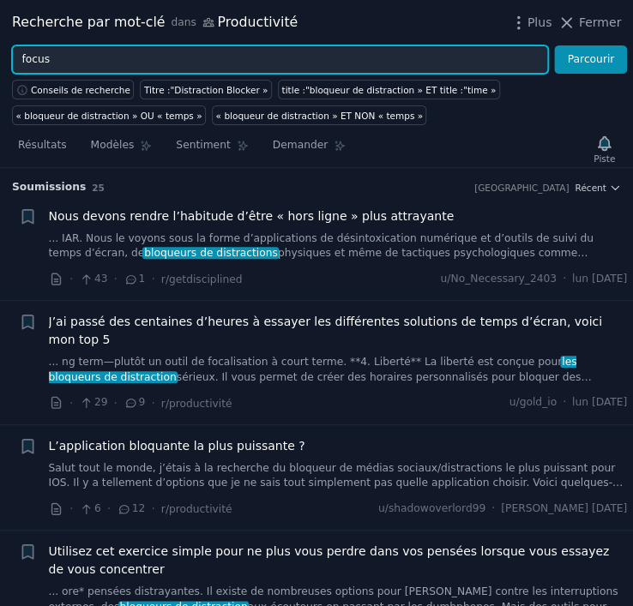
type input "focus"
click at [554, 45] on button "Parcourir" at bounding box center [590, 59] width 73 height 29
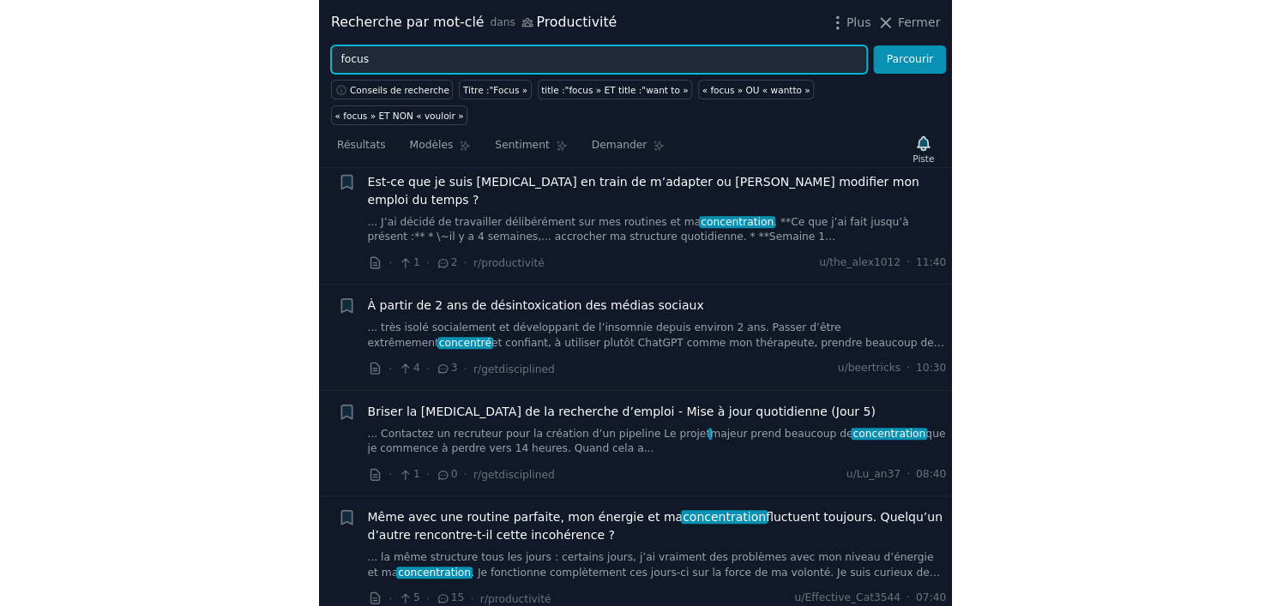
scroll to position [287, 0]
